Goal: Information Seeking & Learning: Learn about a topic

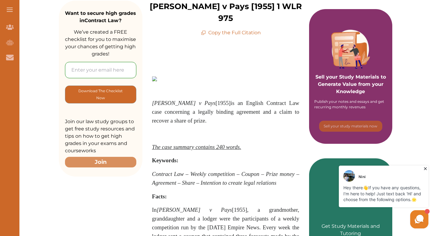
scroll to position [97, 0]
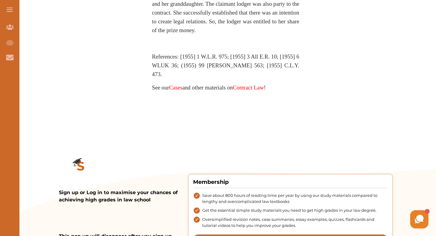
scroll to position [486, 0]
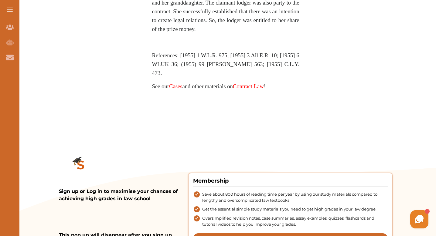
drag, startPoint x: 197, startPoint y: 119, endPoint x: 231, endPoint y: 134, distance: 37.1
click at [231, 76] on span "References: [1955] 1 W.L.R. 975; [1955] 3 All E.R. 10; [1955] 6 WLUK 36; (1955)…" at bounding box center [225, 64] width 147 height 24
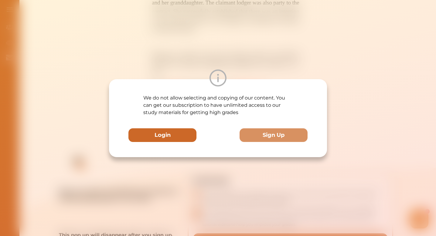
click at [172, 134] on button "Login" at bounding box center [162, 135] width 68 height 14
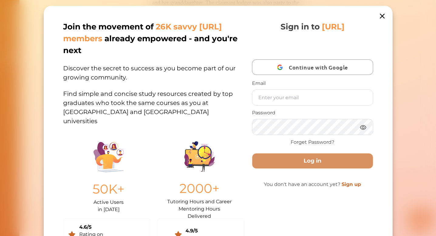
click at [393, 12] on div "Join the movement of 26K savvy [URL] members already empowered - and you're nex…" at bounding box center [218, 118] width 436 height 236
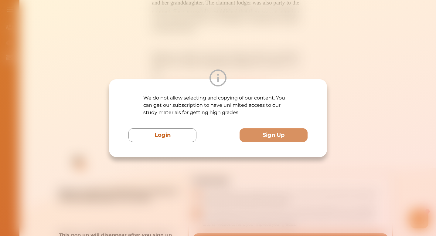
click at [333, 76] on div "We do not allow selecting and copying of our content. You can get our subscript…" at bounding box center [218, 118] width 436 height 236
